Goal: Task Accomplishment & Management: Manage account settings

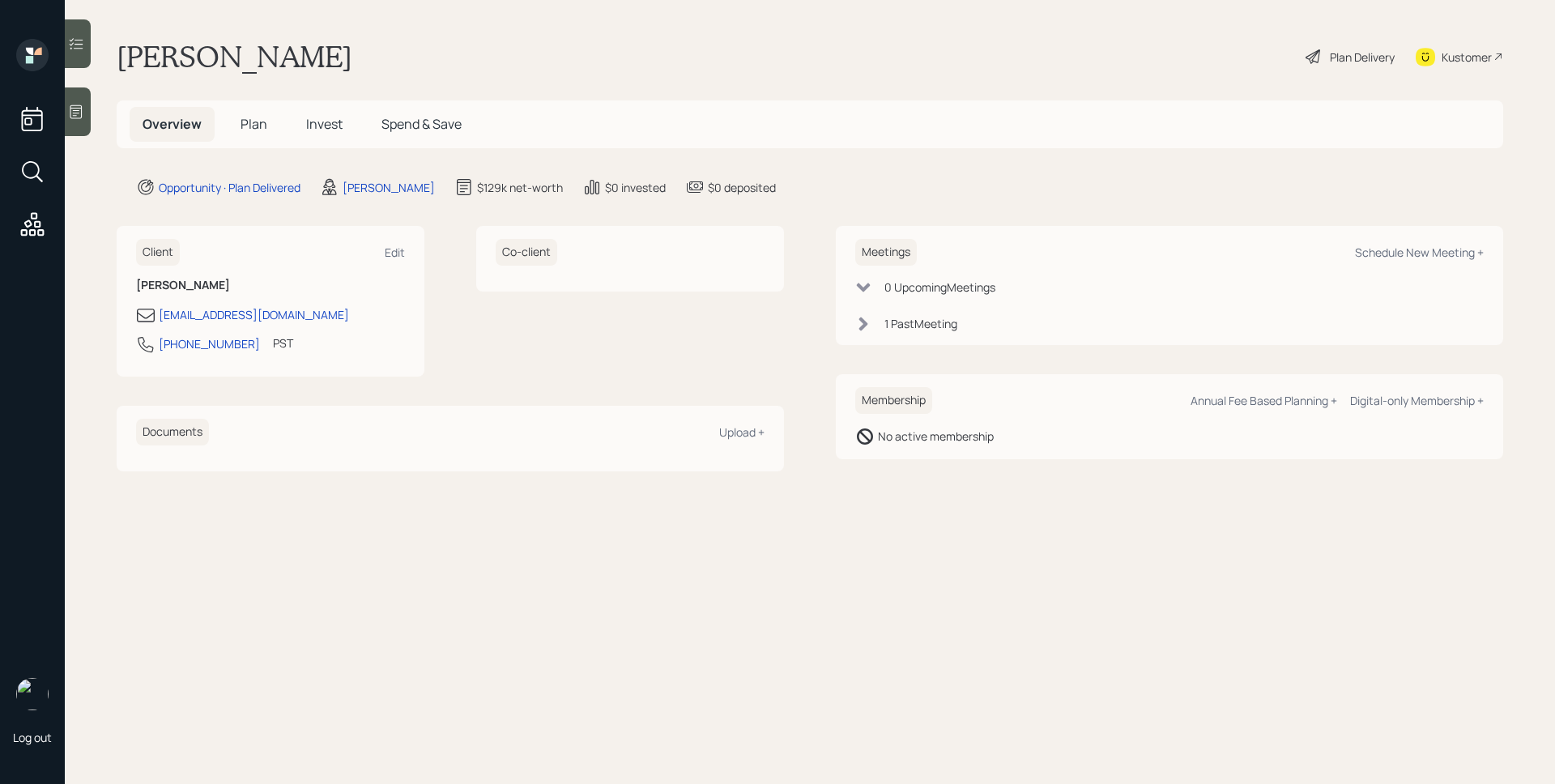
click at [273, 120] on h5 "Plan" at bounding box center [253, 123] width 52 height 35
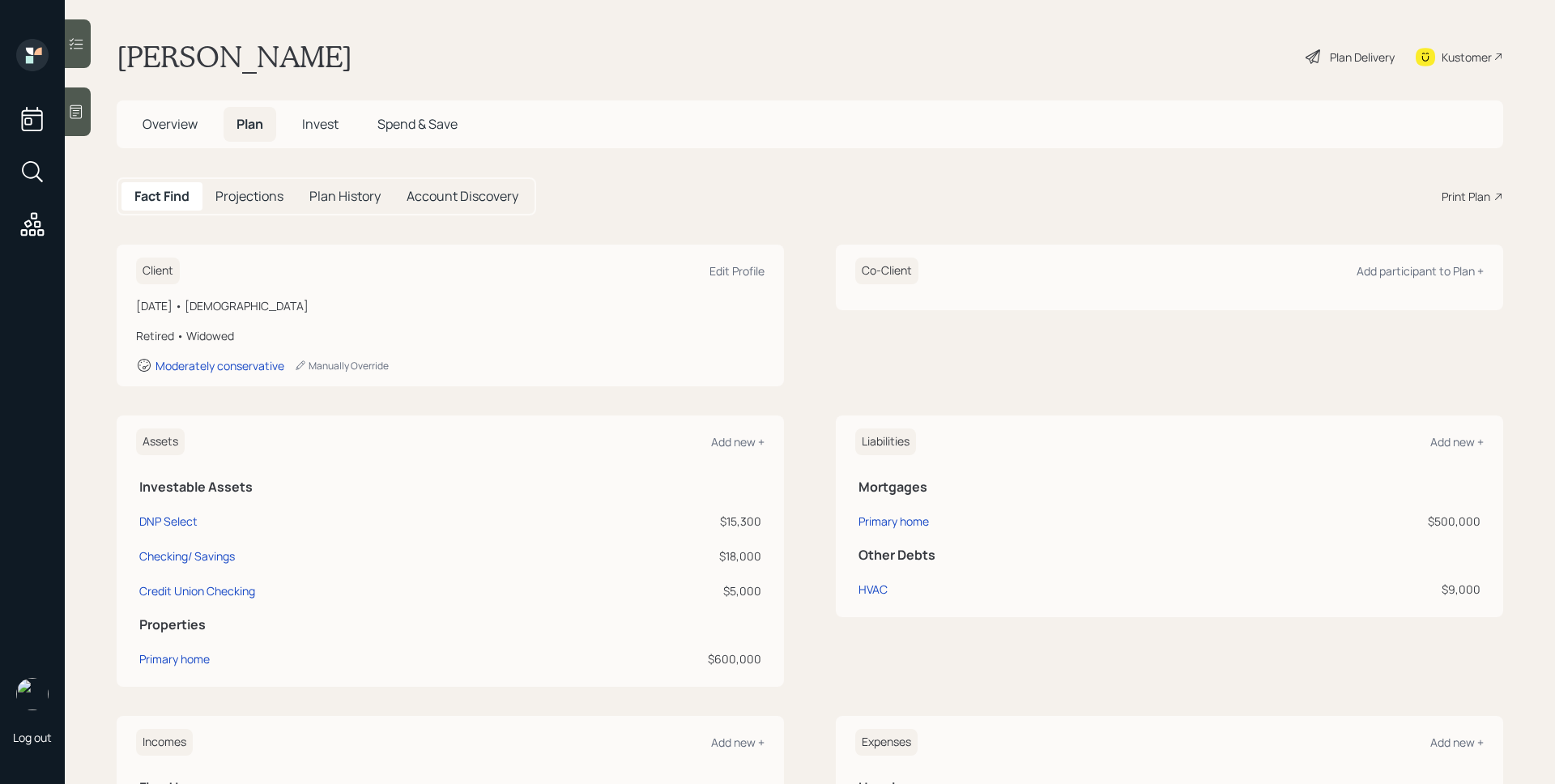
click at [331, 122] on span "Invest" at bounding box center [320, 124] width 36 height 18
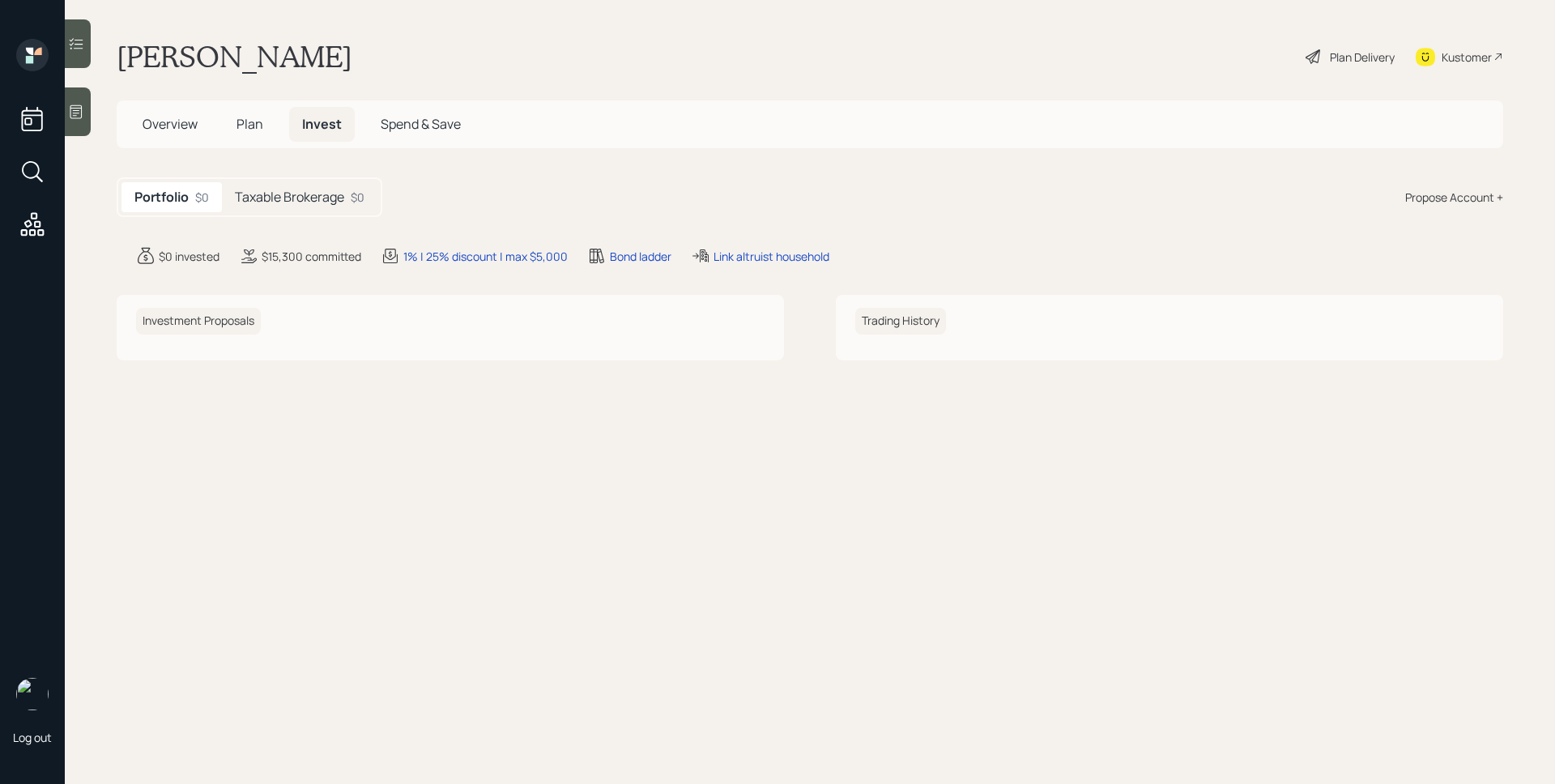
click at [320, 182] on div "Taxable Brokerage $0" at bounding box center [299, 197] width 155 height 30
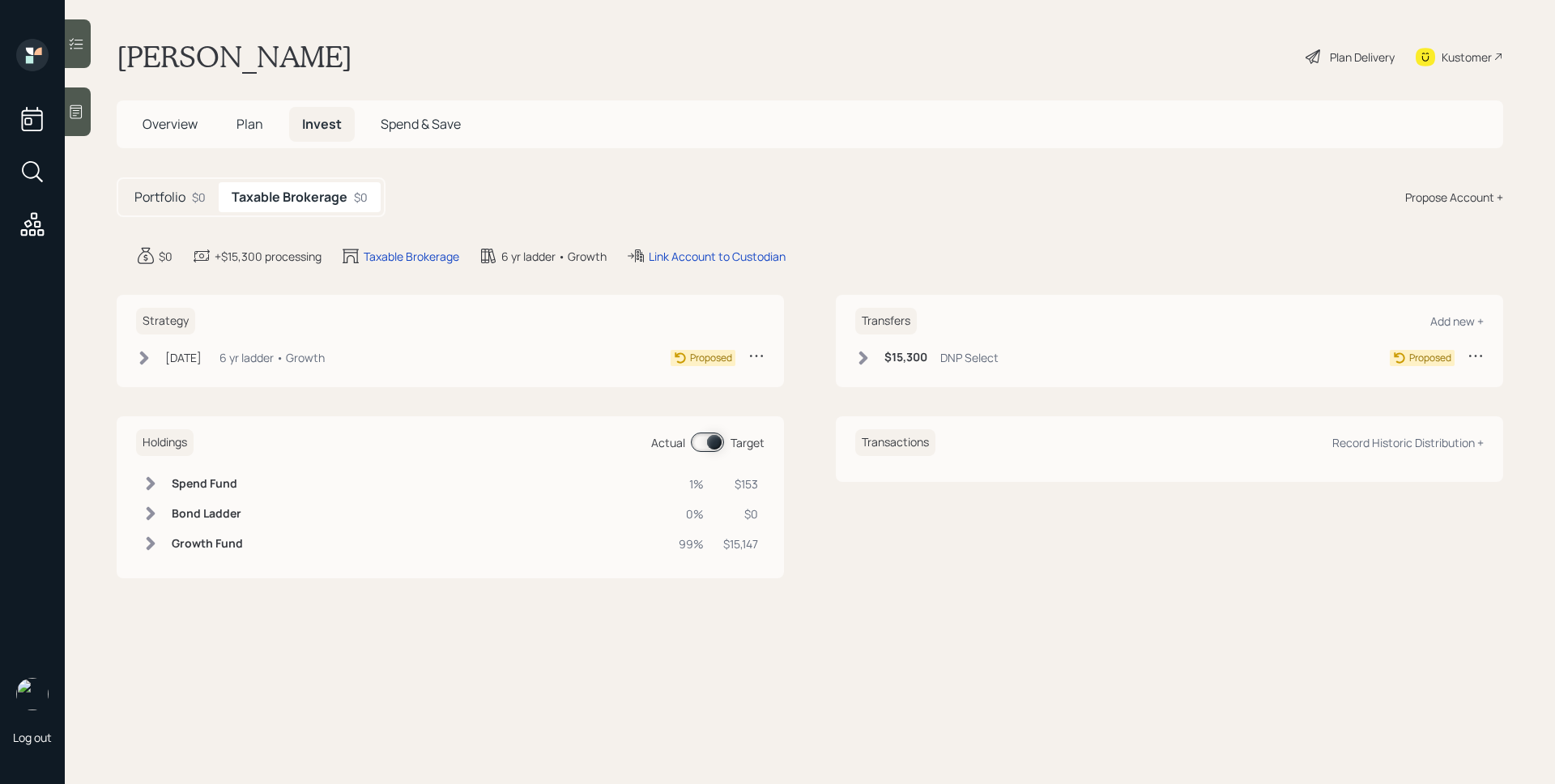
click at [249, 125] on span "Plan" at bounding box center [250, 124] width 27 height 18
